Goal: Share content

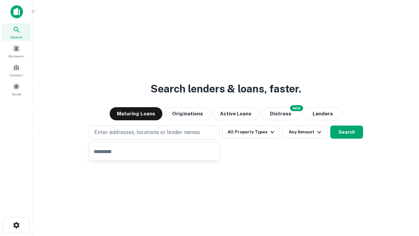
type input "**********"
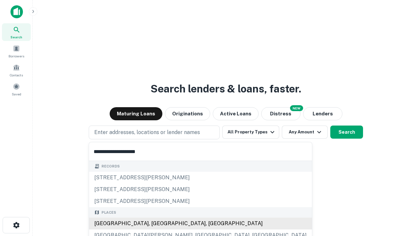
click at [156, 223] on div "[GEOGRAPHIC_DATA], [GEOGRAPHIC_DATA], [GEOGRAPHIC_DATA]" at bounding box center [200, 223] width 223 height 12
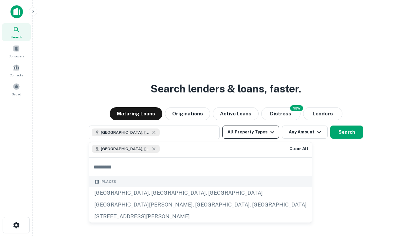
click at [251, 132] on button "All Property Types" at bounding box center [250, 131] width 57 height 13
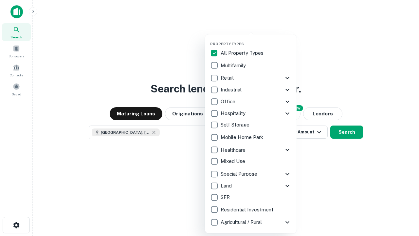
click at [256, 40] on button "button" at bounding box center [256, 40] width 92 height 0
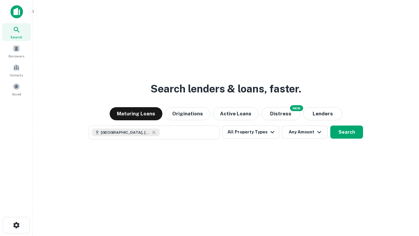
scroll to position [10, 0]
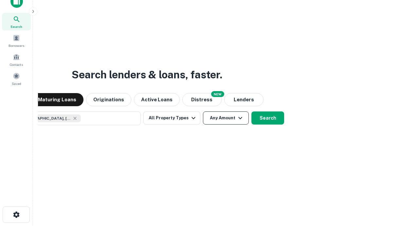
click at [203, 111] on button "Any Amount" at bounding box center [226, 117] width 46 height 13
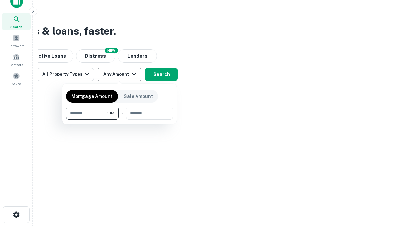
type input "*******"
click at [119, 119] on button "button" at bounding box center [119, 119] width 107 height 0
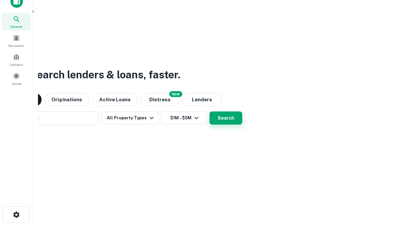
click at [209, 111] on button "Search" at bounding box center [225, 117] width 33 height 13
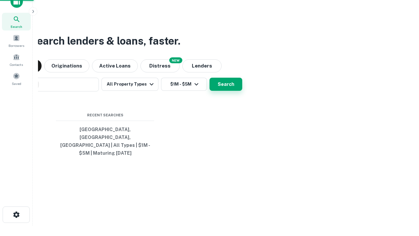
scroll to position [21, 185]
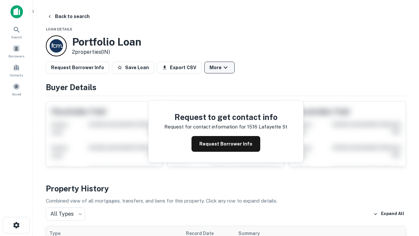
click at [219, 67] on button "More" at bounding box center [219, 68] width 30 height 12
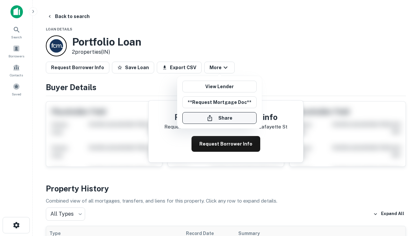
click at [219, 118] on button "Share" at bounding box center [219, 118] width 74 height 12
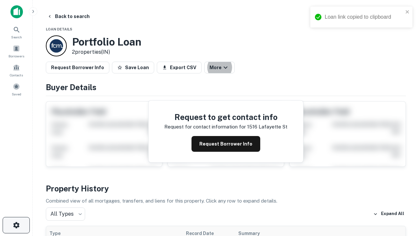
click at [16, 225] on icon "button" at bounding box center [16, 225] width 8 height 8
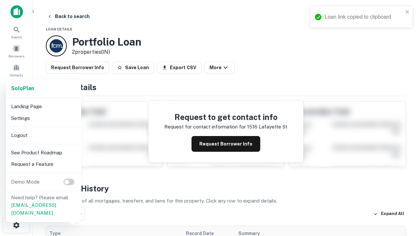
click at [43, 135] on li "Logout" at bounding box center [44, 135] width 70 height 12
